Goal: Task Accomplishment & Management: Manage account settings

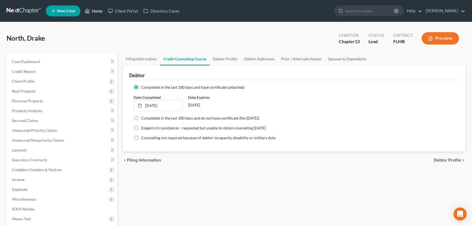
click at [94, 8] on link "Home" at bounding box center [93, 11] width 23 height 10
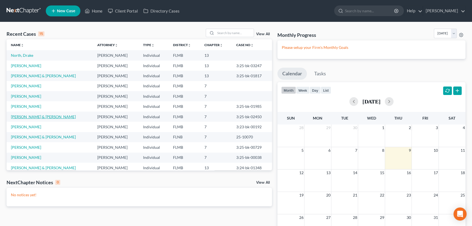
click at [21, 117] on link "[PERSON_NAME] & [PERSON_NAME]" at bounding box center [43, 116] width 65 height 5
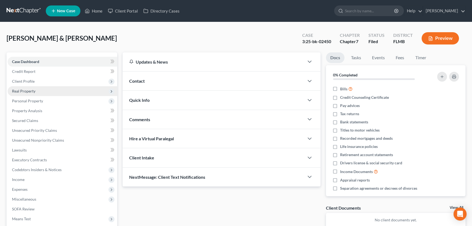
click at [36, 89] on span "Real Property" at bounding box center [63, 91] width 110 height 10
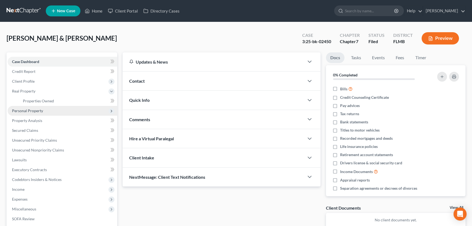
click at [39, 110] on span "Personal Property" at bounding box center [27, 110] width 31 height 5
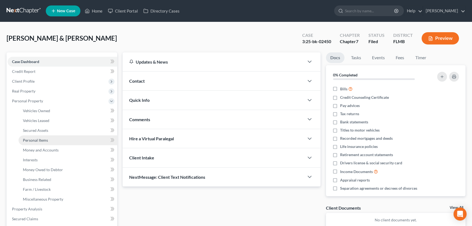
click at [44, 141] on span "Personal Items" at bounding box center [35, 140] width 25 height 5
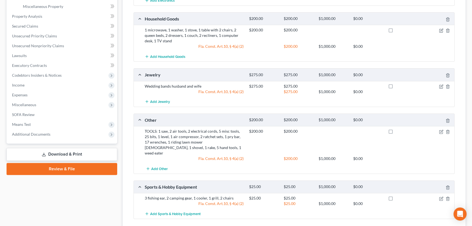
scroll to position [198, 0]
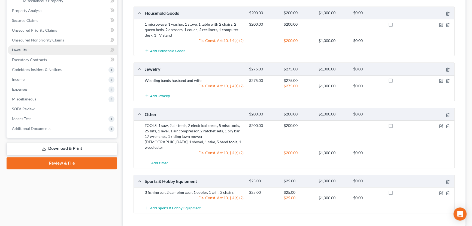
click at [32, 51] on link "Lawsuits" at bounding box center [63, 50] width 110 height 10
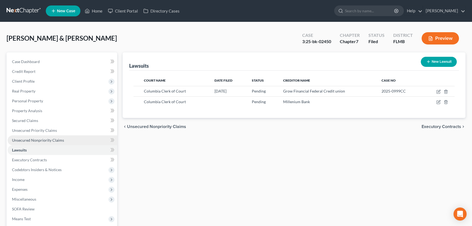
click at [80, 139] on link "Unsecured Nonpriority Claims" at bounding box center [63, 140] width 110 height 10
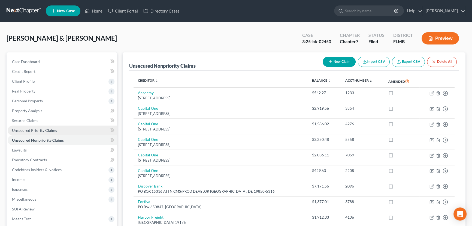
click at [59, 127] on link "Unsecured Priority Claims" at bounding box center [63, 130] width 110 height 10
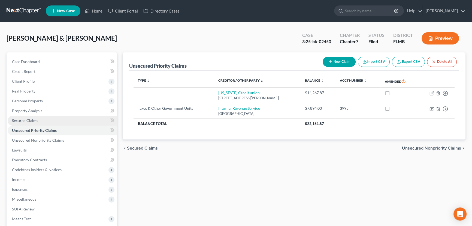
click at [59, 121] on link "Secured Claims" at bounding box center [63, 121] width 110 height 10
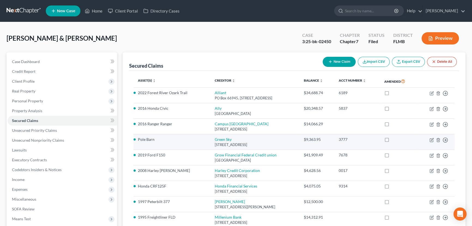
scroll to position [33, 0]
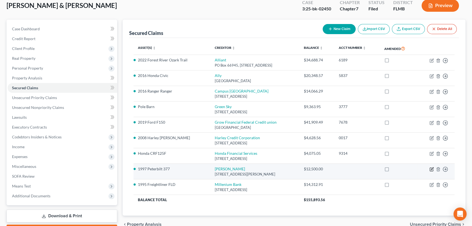
click at [432, 169] on icon "button" at bounding box center [432, 169] width 4 height 4
select select "9"
select select "2"
select select "0"
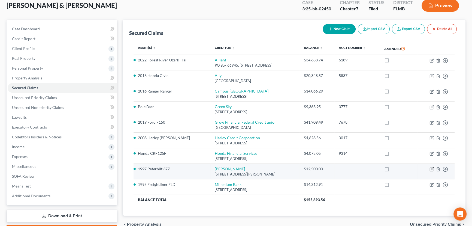
select select "0"
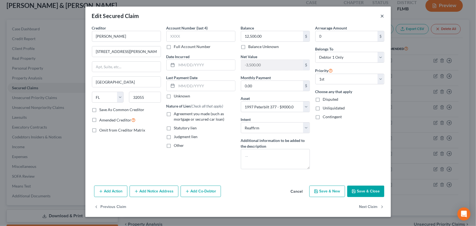
click at [382, 15] on button "×" at bounding box center [382, 16] width 4 height 7
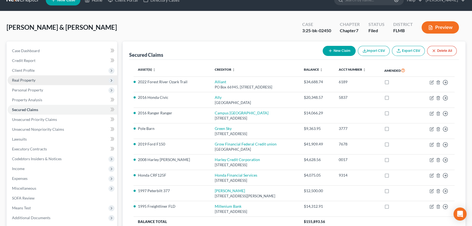
scroll to position [0, 0]
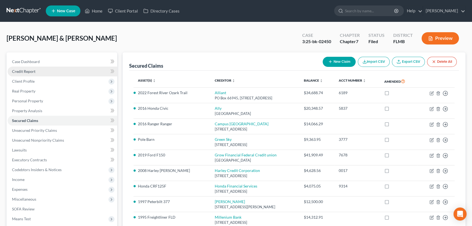
click at [37, 71] on link "Credit Report" at bounding box center [63, 72] width 110 height 10
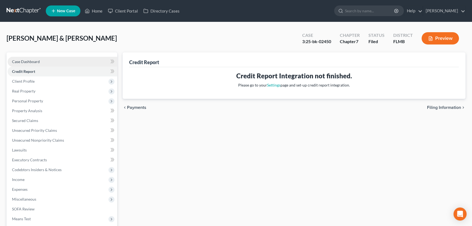
click at [36, 62] on span "Case Dashboard" at bounding box center [26, 61] width 28 height 5
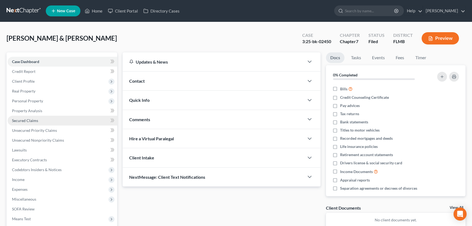
click at [41, 119] on link "Secured Claims" at bounding box center [63, 121] width 110 height 10
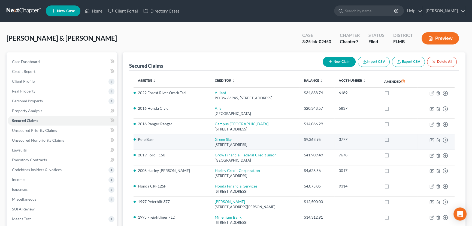
scroll to position [33, 0]
